Goal: Task Accomplishment & Management: Complete application form

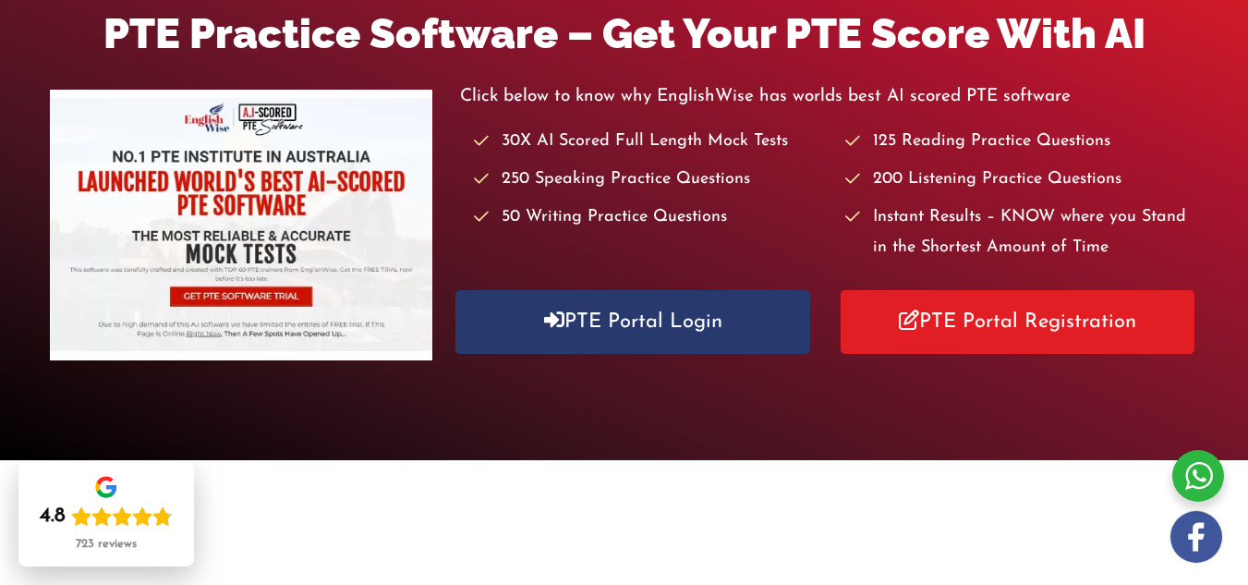
scroll to position [277, 0]
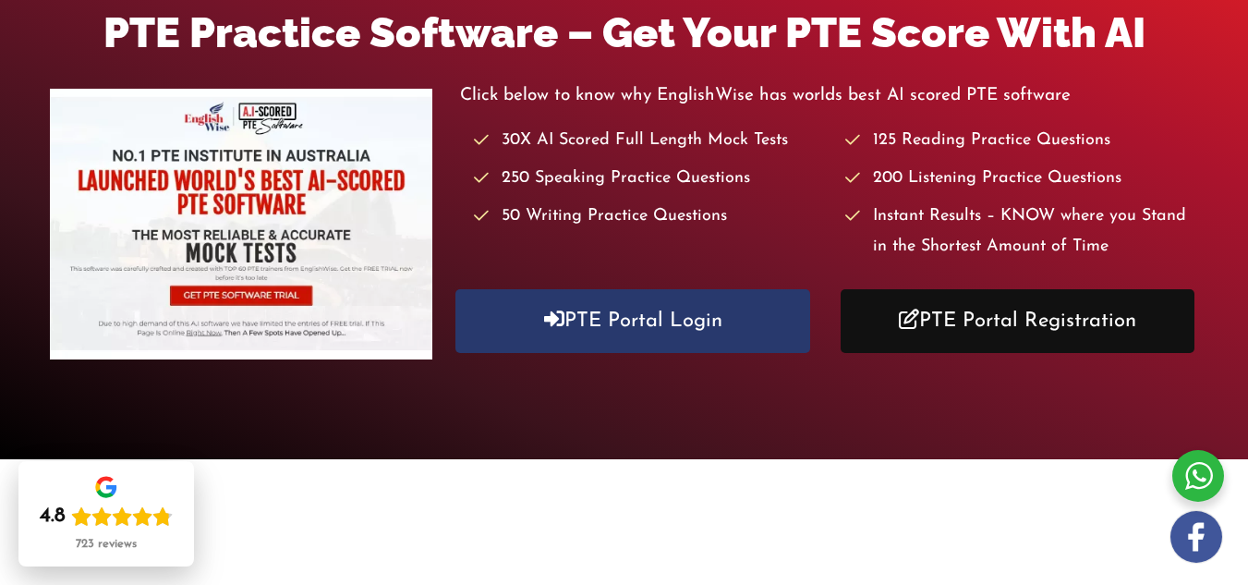
click at [967, 330] on link "PTE Portal Registration" at bounding box center [1018, 321] width 354 height 64
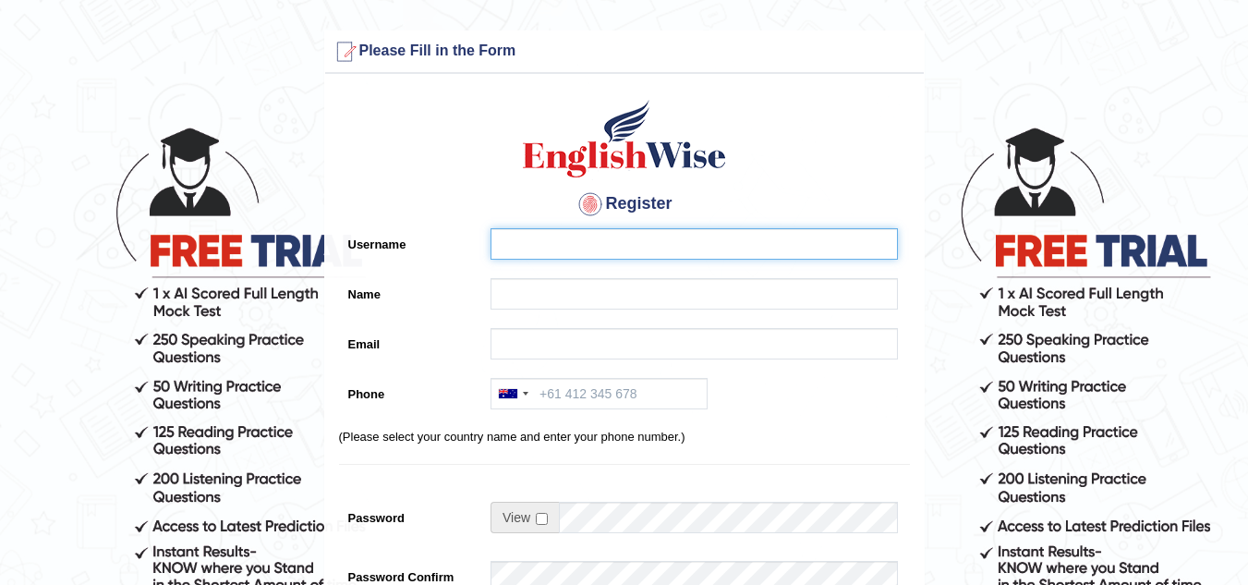
click at [685, 247] on input "Username" at bounding box center [694, 243] width 407 height 31
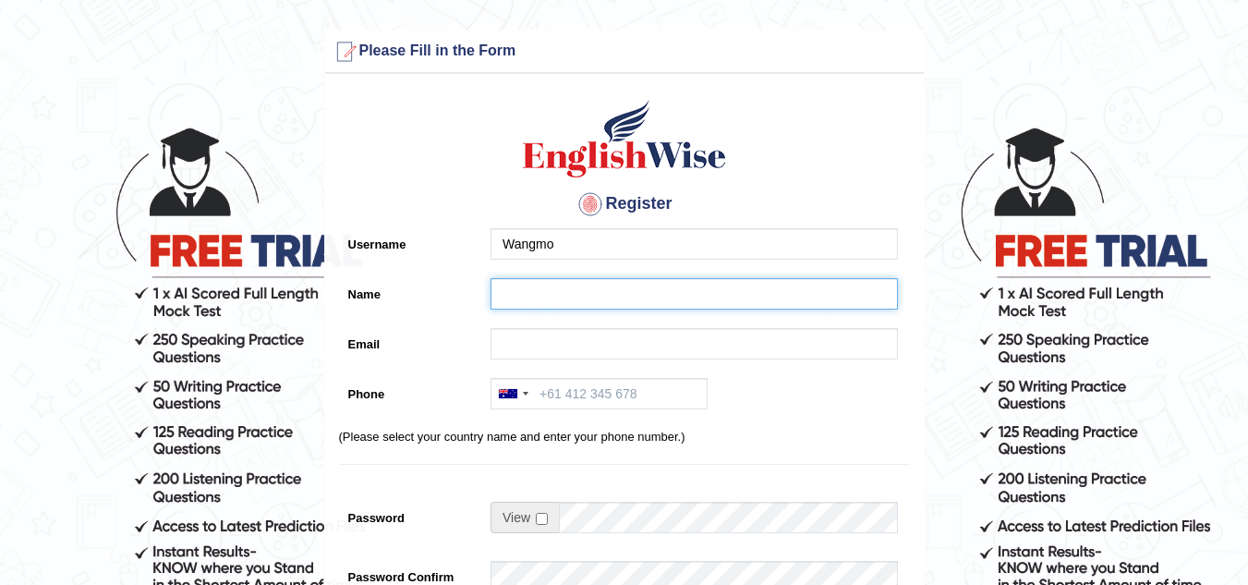
click at [613, 290] on input "Name" at bounding box center [694, 293] width 407 height 31
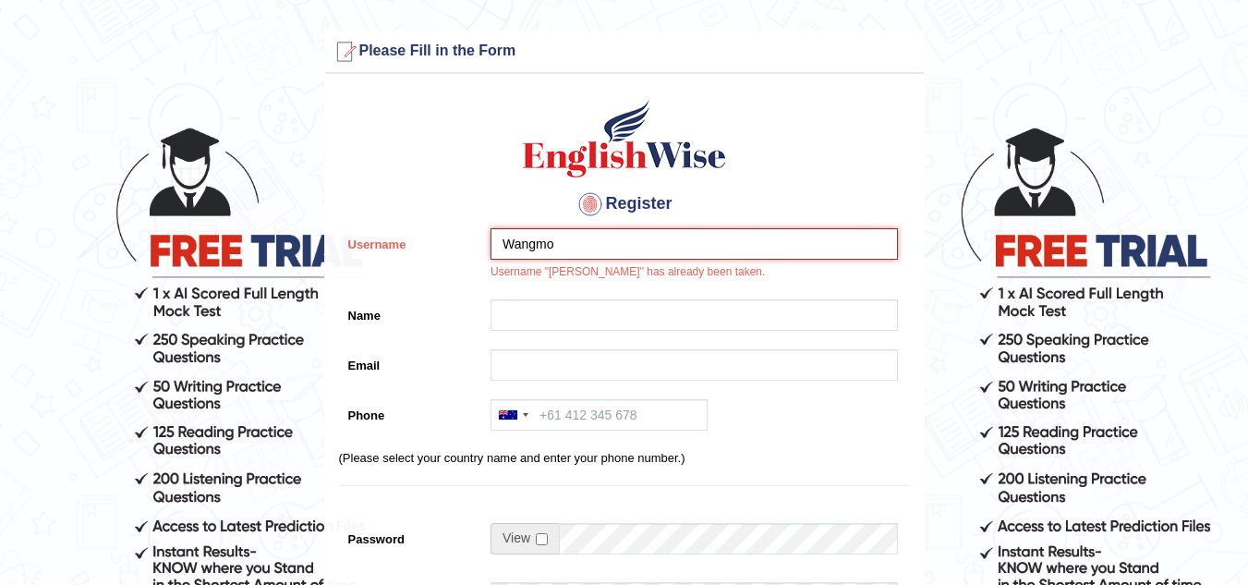
click at [583, 237] on input "Wangmo" at bounding box center [694, 243] width 407 height 31
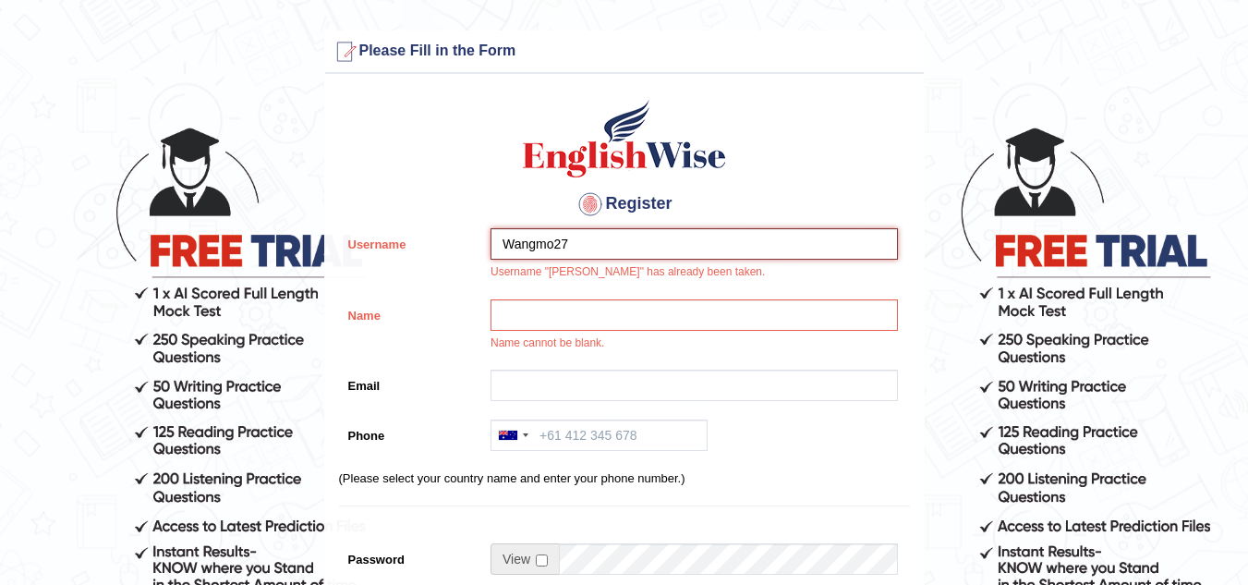
type input "Wangmo27"
click at [771, 150] on div "Register Username Wangmo27 Username "[PERSON_NAME]" has already been taken. Nam…" at bounding box center [624, 489] width 599 height 813
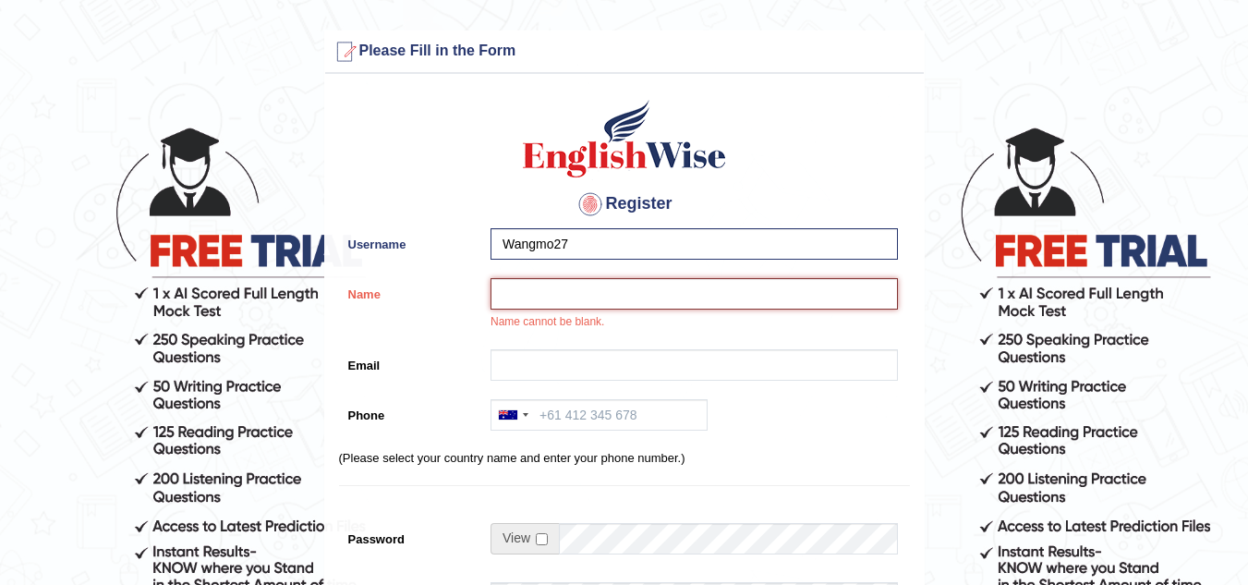
click at [585, 286] on input "Name" at bounding box center [694, 293] width 407 height 31
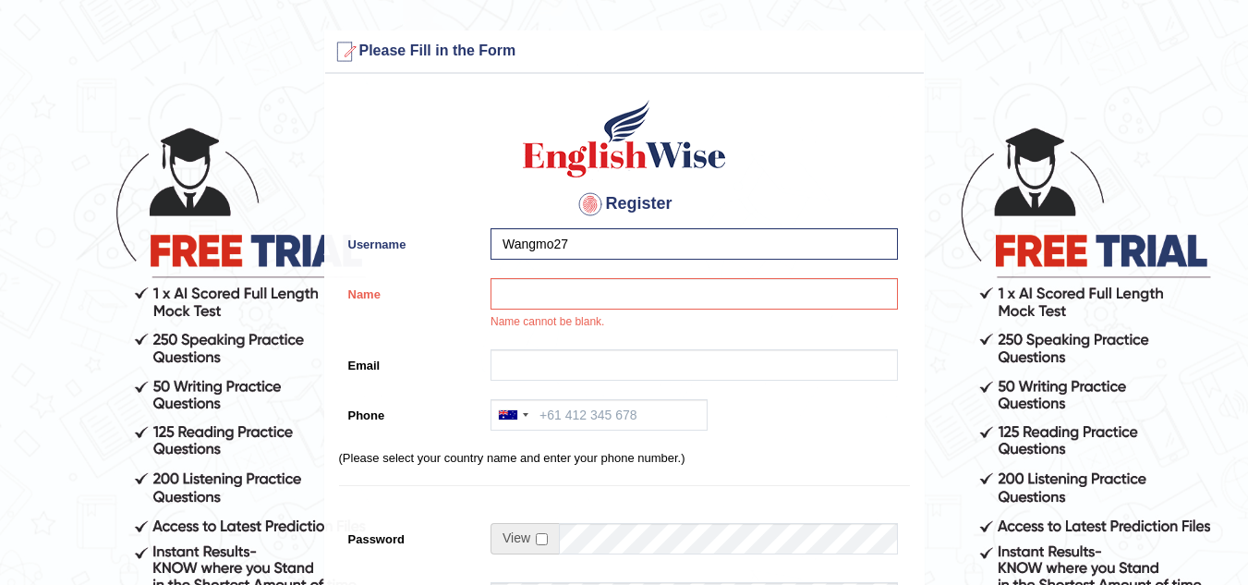
click at [772, 423] on div "Australia +61 India (भारत) +91 New Zealand +64 United States +1 Canada +1 Unite…" at bounding box center [689, 419] width 417 height 41
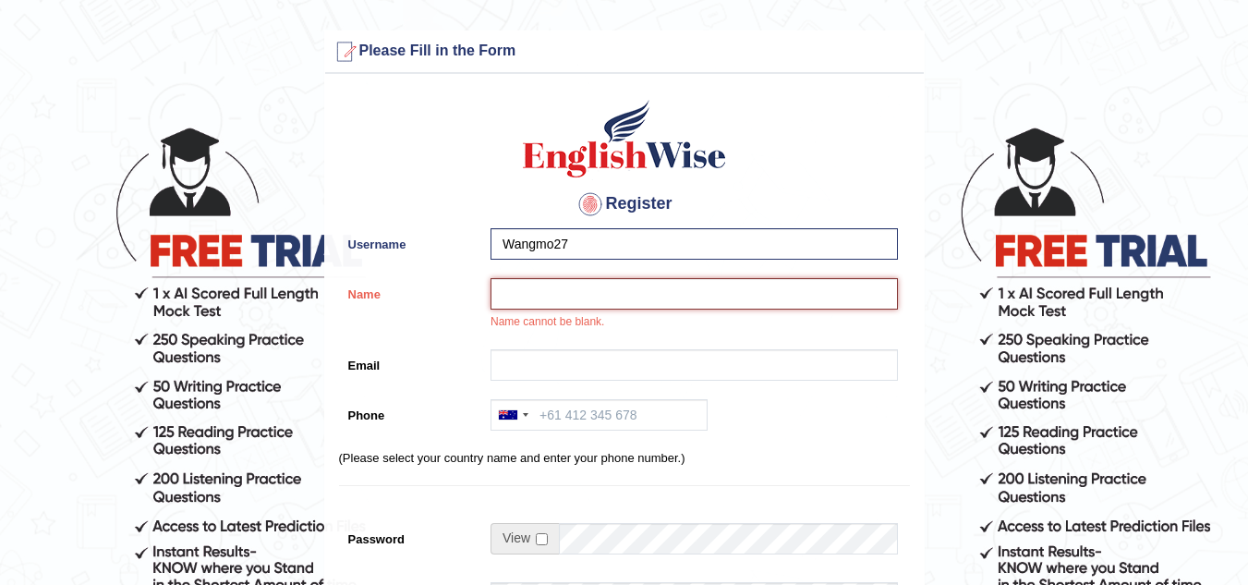
click at [560, 297] on input "Name" at bounding box center [694, 293] width 407 height 31
type input "Chimi Wangmo"
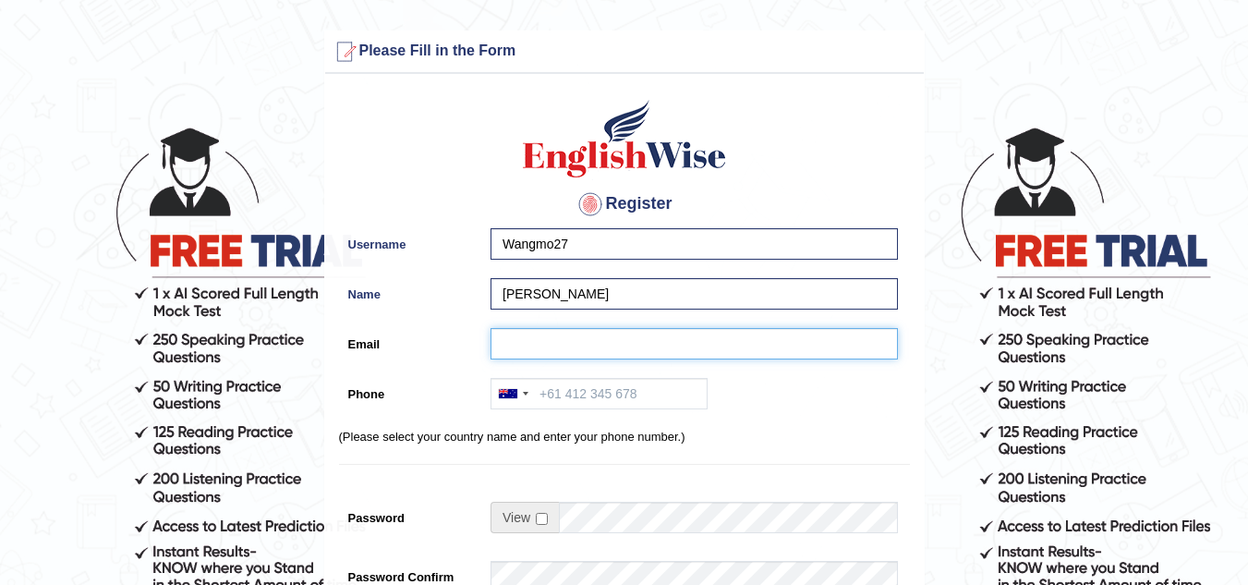
click at [610, 352] on input "Email" at bounding box center [694, 343] width 407 height 31
type input "chimiw276@gmail.com"
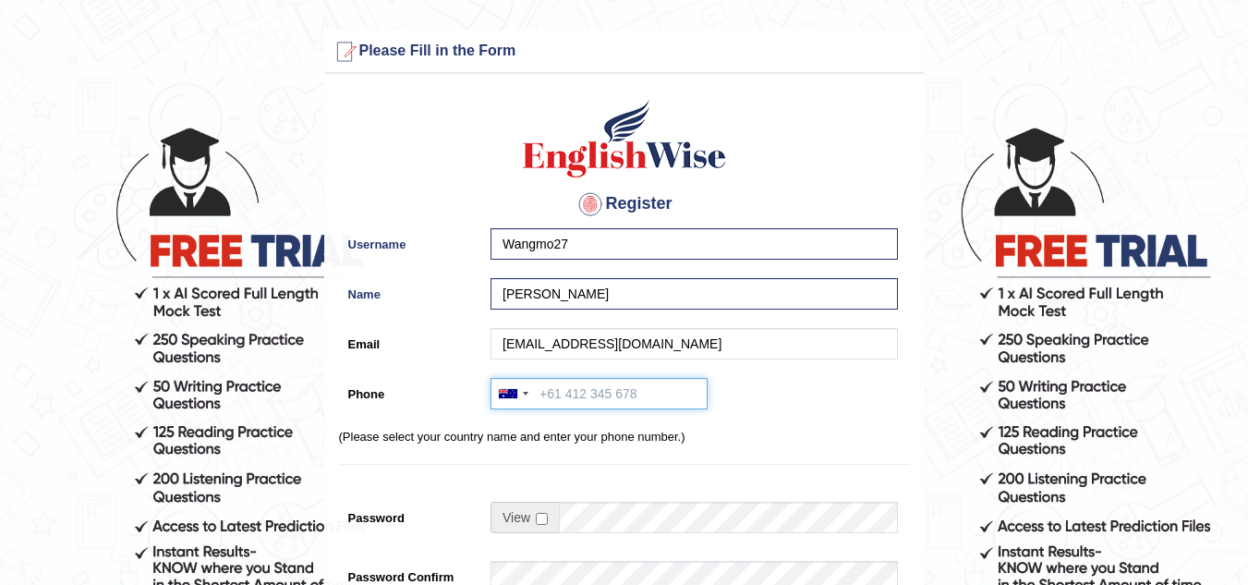
click at [664, 387] on input "Phone" at bounding box center [599, 393] width 217 height 31
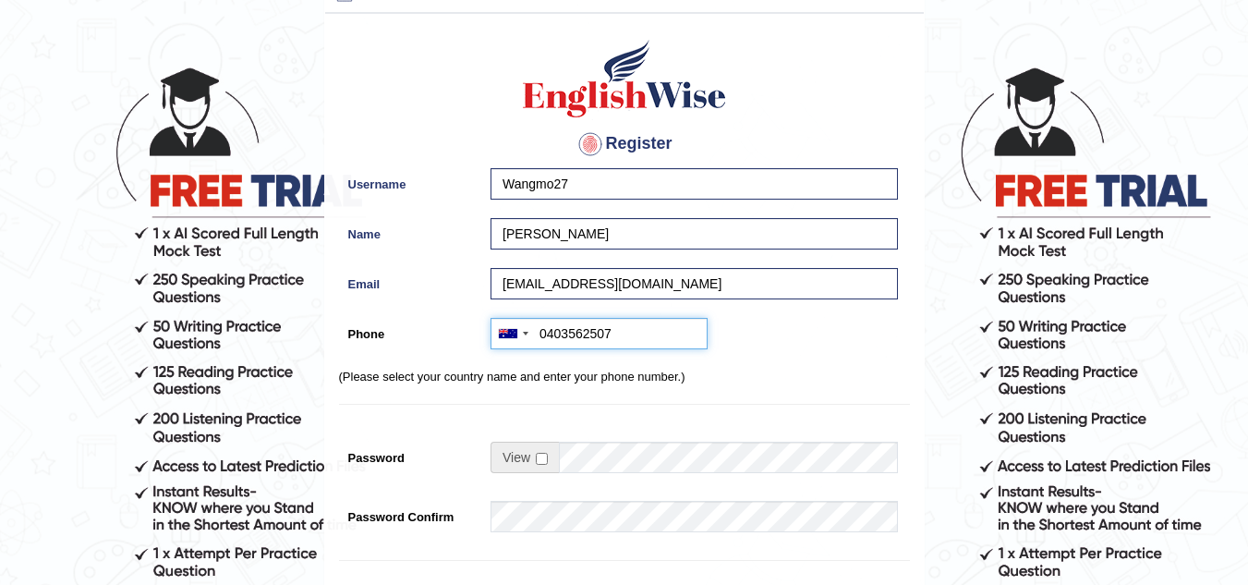
scroll to position [92, 0]
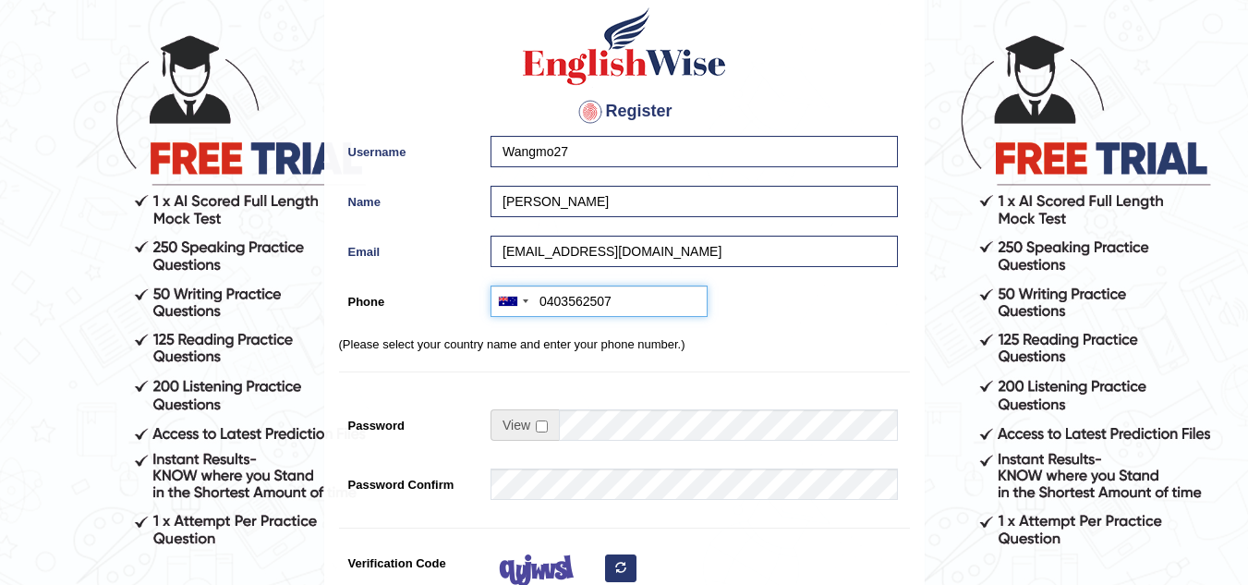
type input "0403562507"
click at [519, 431] on span at bounding box center [525, 424] width 68 height 31
click at [537, 430] on input "checkbox" at bounding box center [542, 426] width 12 height 12
click at [542, 430] on input "checkbox" at bounding box center [542, 426] width 12 height 12
checkbox input "false"
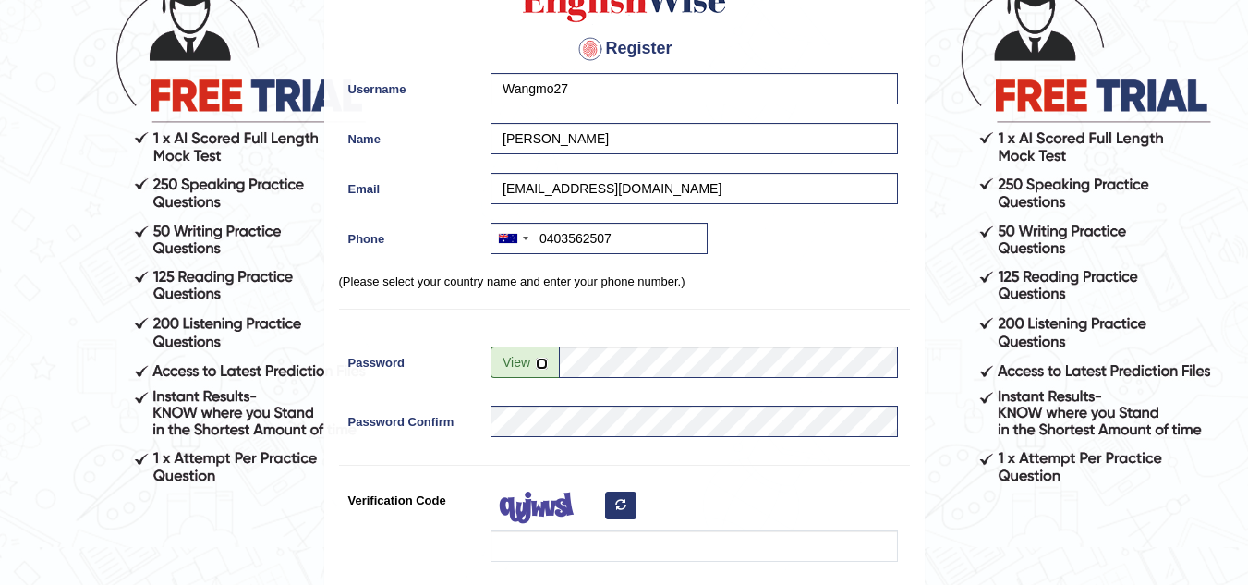
scroll to position [277, 0]
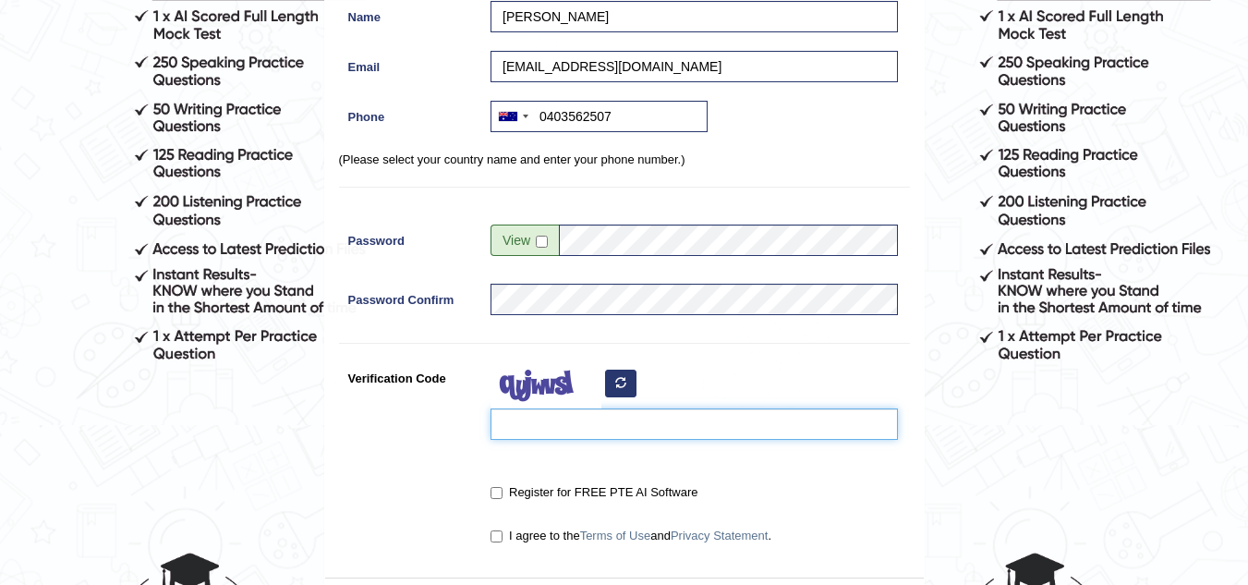
click at [579, 431] on input "Verification Code" at bounding box center [694, 423] width 407 height 31
click at [615, 383] on icon "button" at bounding box center [620, 382] width 11 height 11
click at [585, 425] on input "Verification Code" at bounding box center [694, 423] width 407 height 31
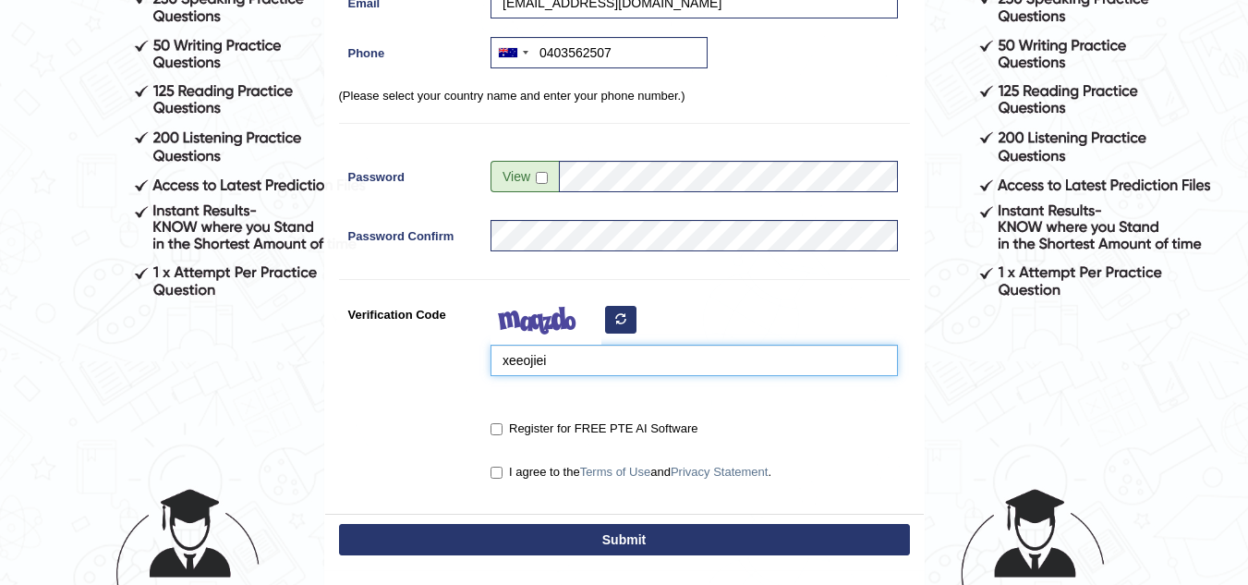
scroll to position [370, 0]
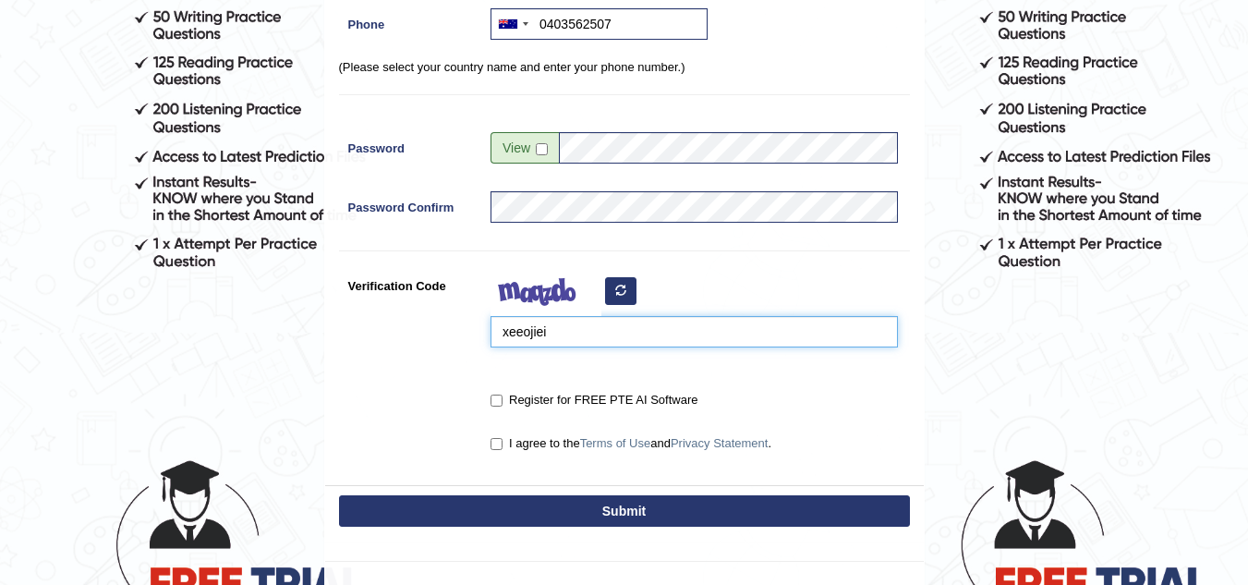
type input "xeeojiei"
click at [499, 400] on input "Register for FREE PTE AI Software" at bounding box center [497, 401] width 12 height 12
checkbox input "true"
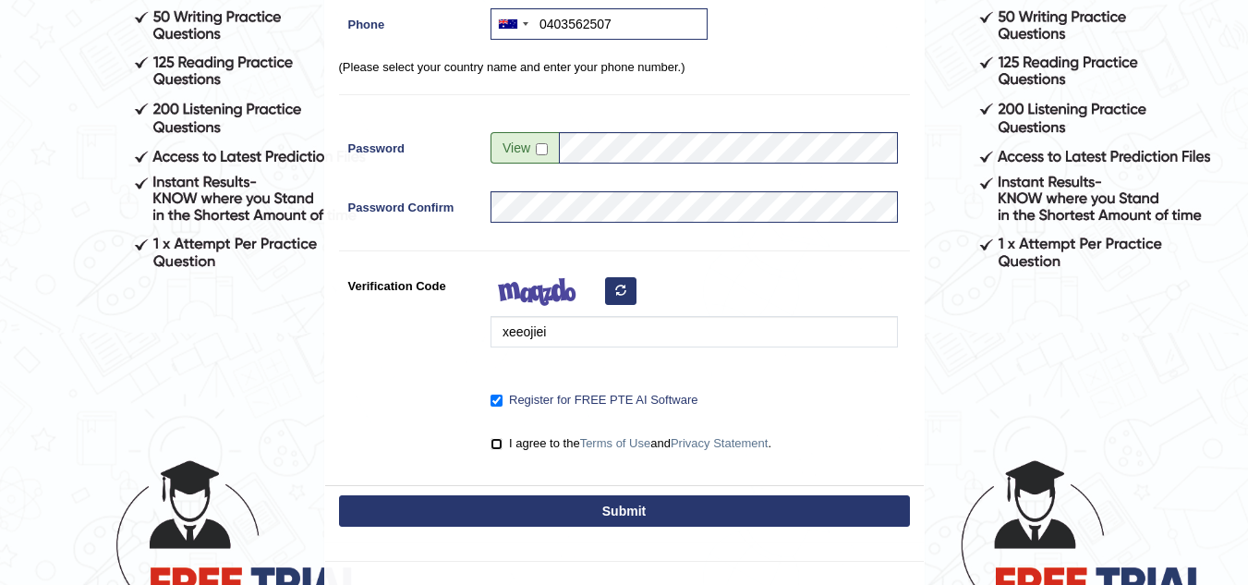
click at [495, 444] on input "I agree to the Terms of Use and Privacy Statement ." at bounding box center [497, 444] width 12 height 12
checkbox input "true"
click at [605, 511] on button "Submit" at bounding box center [624, 510] width 571 height 31
type input "+61403562507"
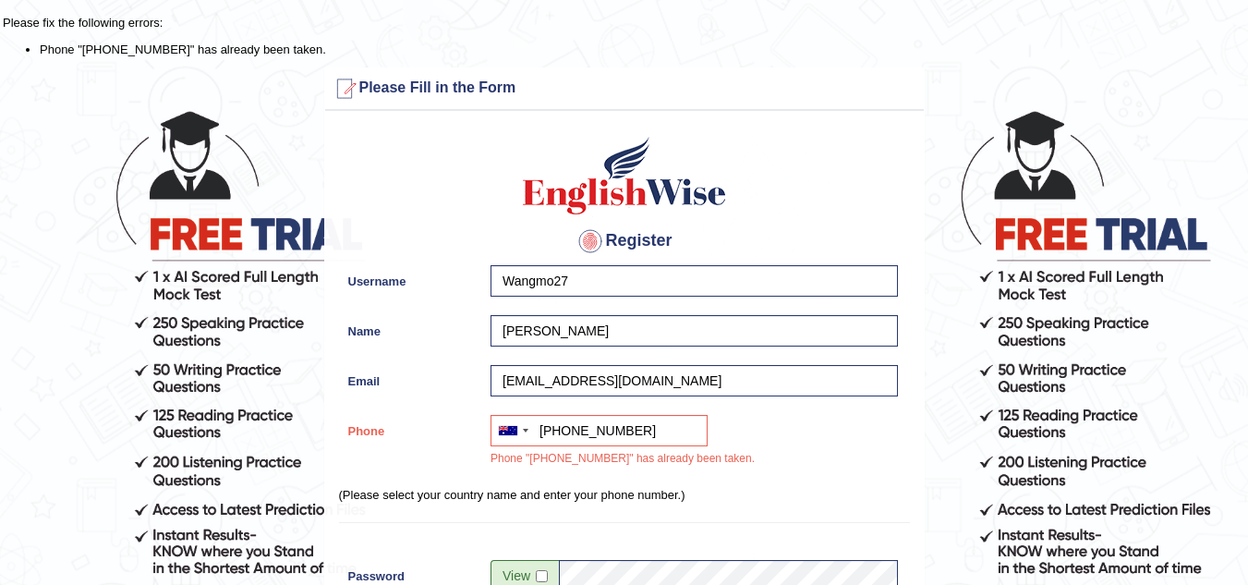
scroll to position [0, 0]
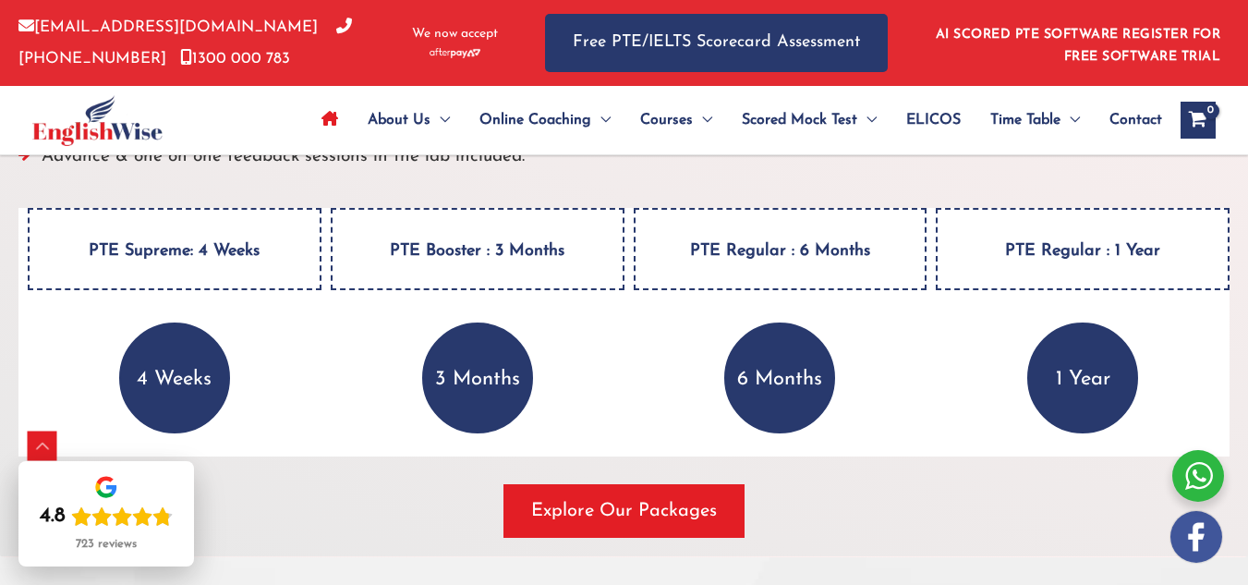
scroll to position [2680, 0]
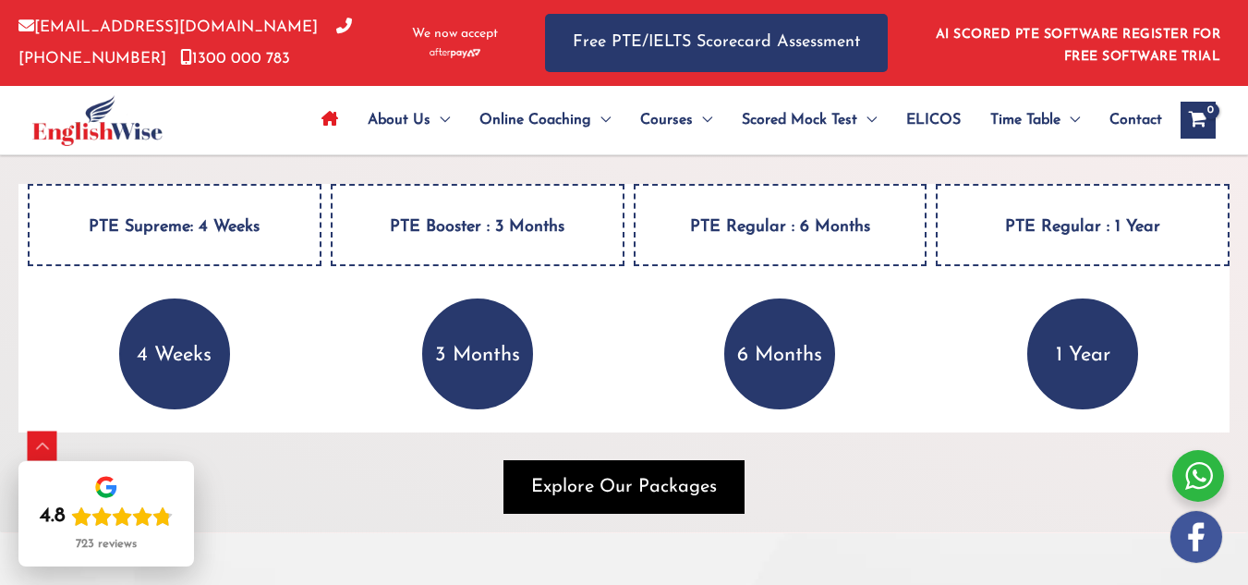
click at [614, 474] on span "Explore Our Packages" at bounding box center [624, 487] width 186 height 26
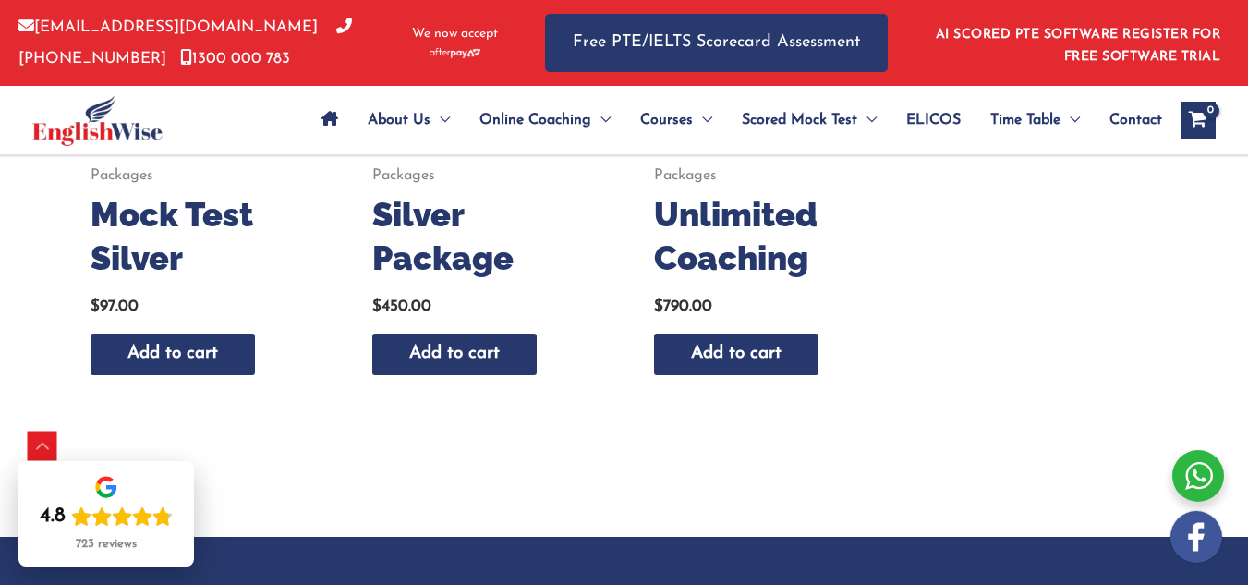
scroll to position [1200, 0]
